Goal: Check status: Check status

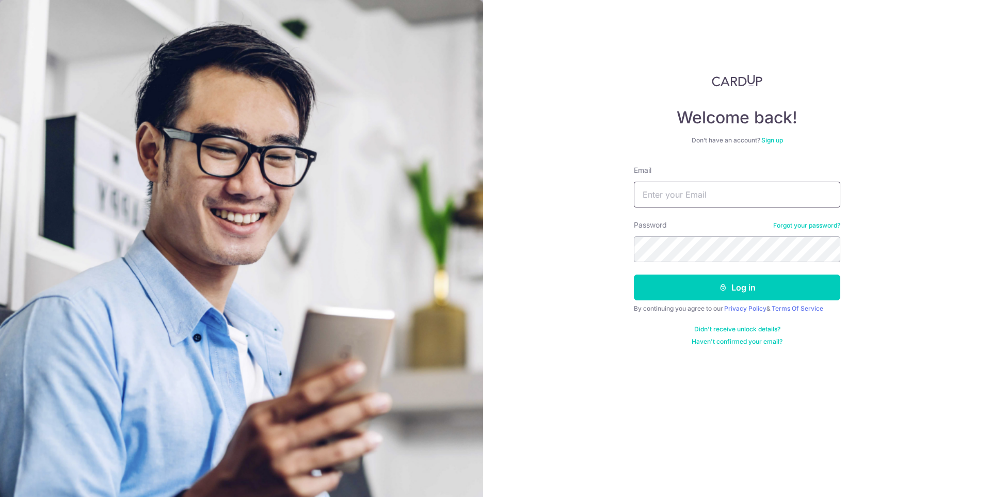
click at [710, 200] on input "Email" at bounding box center [737, 195] width 206 height 26
type input "[EMAIL_ADDRESS][DOMAIN_NAME]"
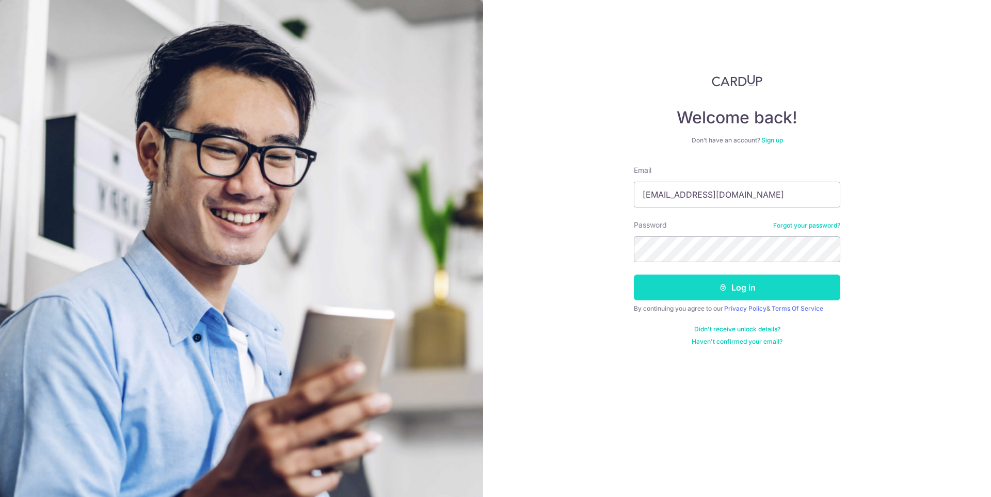
click at [743, 283] on button "Log in" at bounding box center [737, 288] width 206 height 26
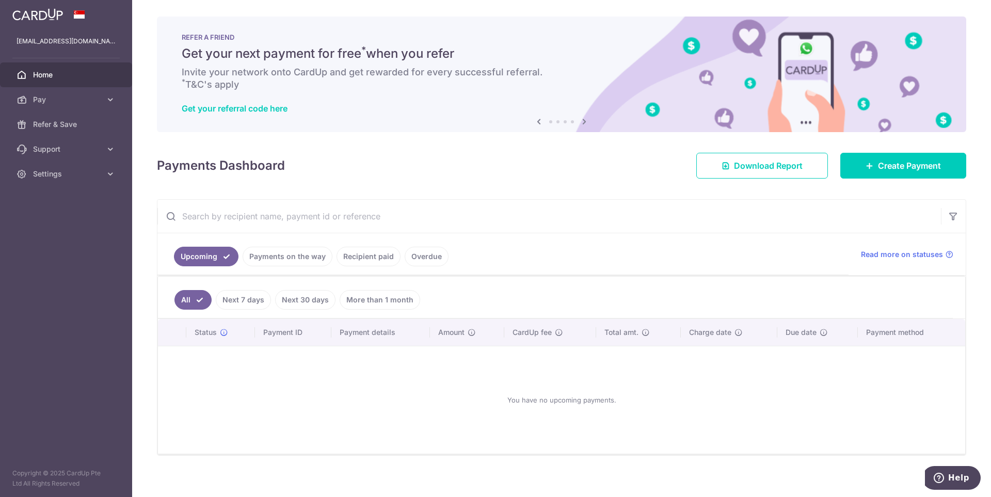
click at [344, 256] on link "Recipient paid" at bounding box center [369, 257] width 64 height 20
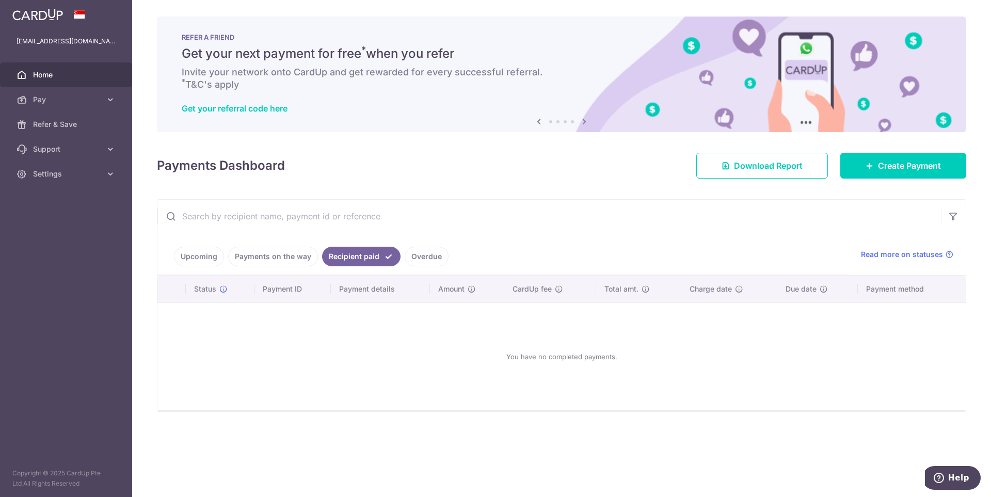
click at [322, 256] on link "Recipient paid" at bounding box center [361, 257] width 78 height 20
click at [301, 261] on link "Payments on the way" at bounding box center [273, 257] width 90 height 20
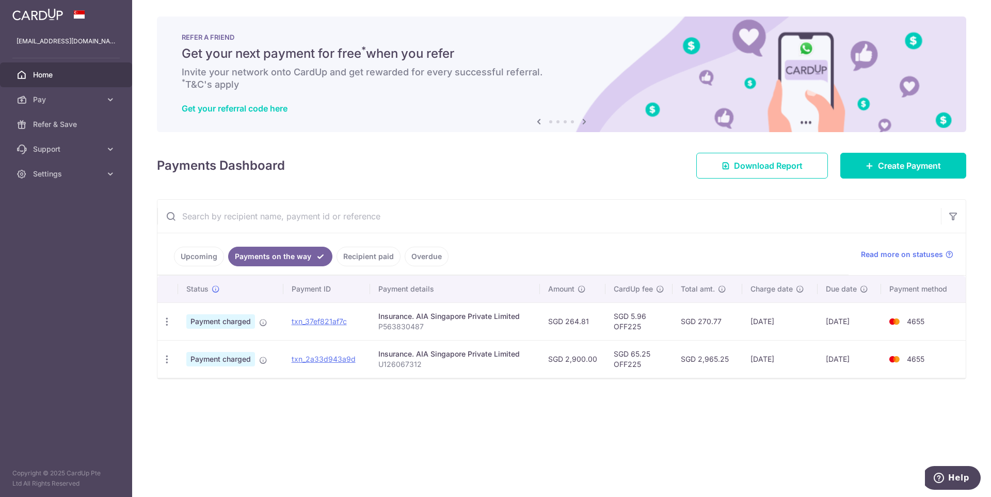
click at [612, 459] on div "× Pause Schedule Pause all future payments in this series Pause just this one p…" at bounding box center [561, 248] width 859 height 497
